Goal: Navigation & Orientation: Find specific page/section

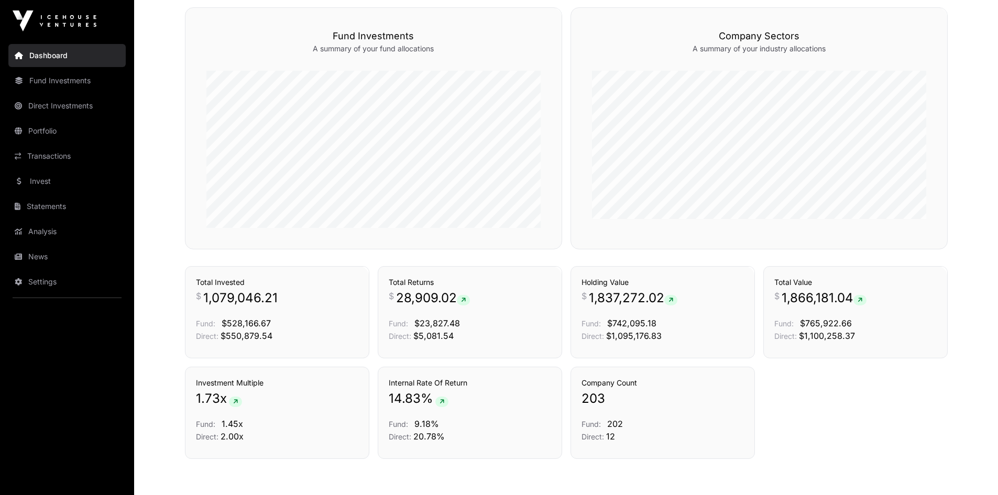
scroll to position [600, 0]
click at [22, 259] on link "News" at bounding box center [66, 256] width 117 height 23
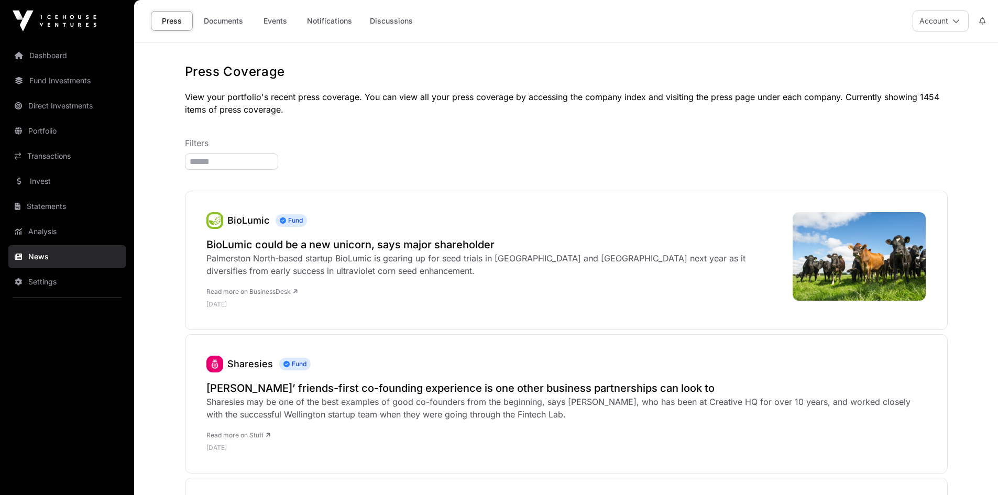
click at [226, 19] on link "Documents" at bounding box center [223, 21] width 53 height 20
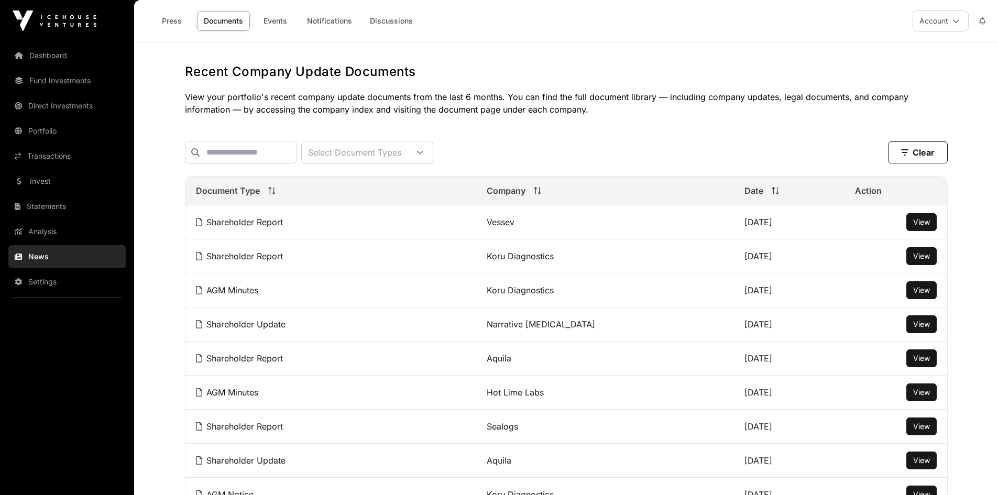
click at [265, 18] on link "Events" at bounding box center [275, 21] width 42 height 20
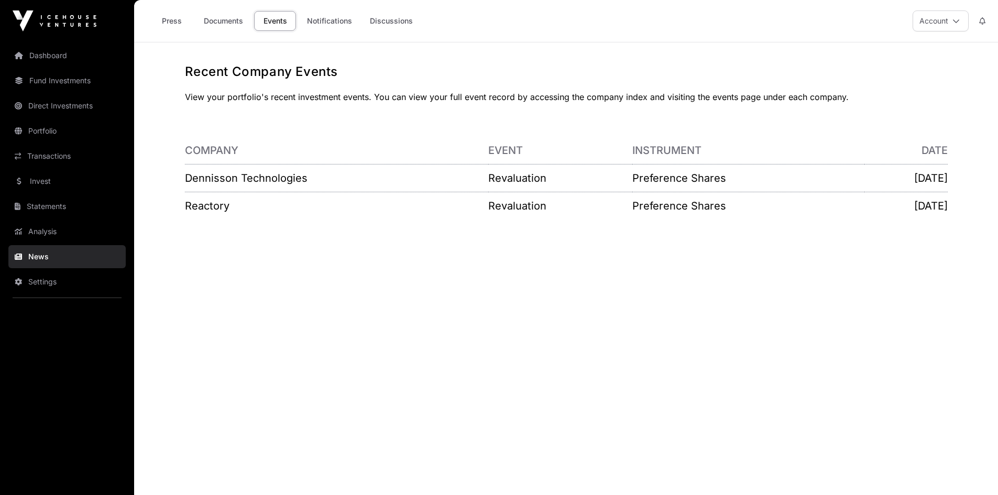
click at [52, 181] on link "Invest" at bounding box center [66, 181] width 117 height 23
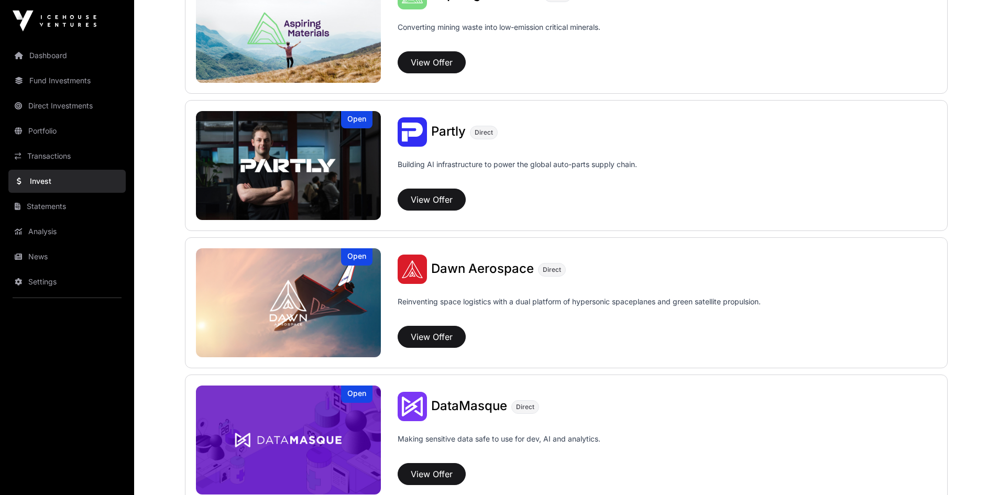
scroll to position [916, 0]
